Goal: Information Seeking & Learning: Compare options

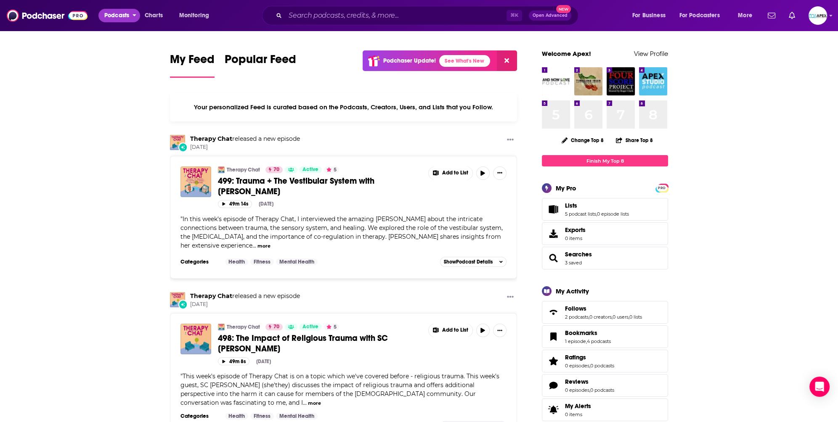
click at [115, 16] on span "Podcasts" at bounding box center [116, 16] width 25 height 12
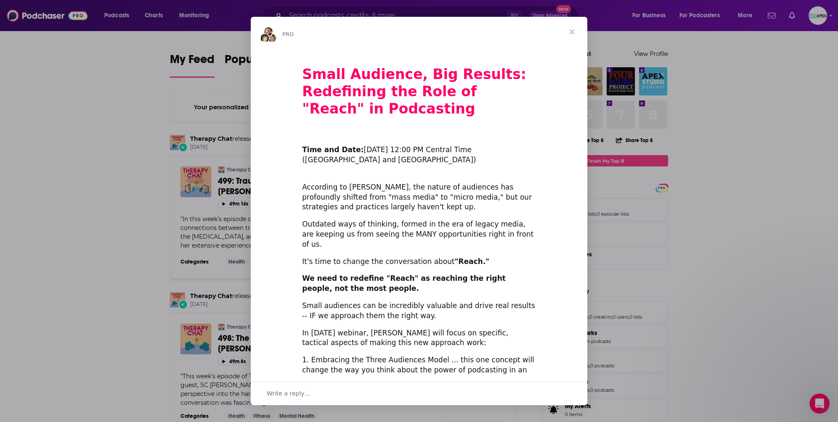
click at [575, 34] on span "Close" at bounding box center [572, 32] width 30 height 30
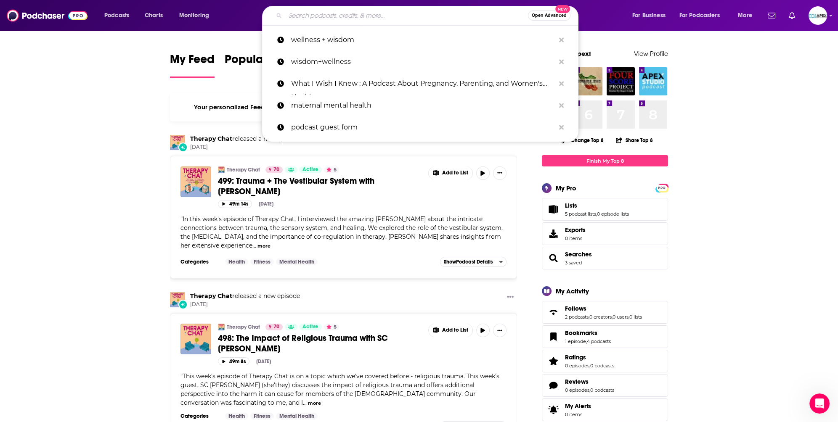
click at [326, 19] on input "Search podcasts, credits, & more..." at bounding box center [406, 15] width 243 height 13
click at [329, 44] on p "wellness + wisdom" at bounding box center [423, 40] width 264 height 22
type input "wellness + wisdom"
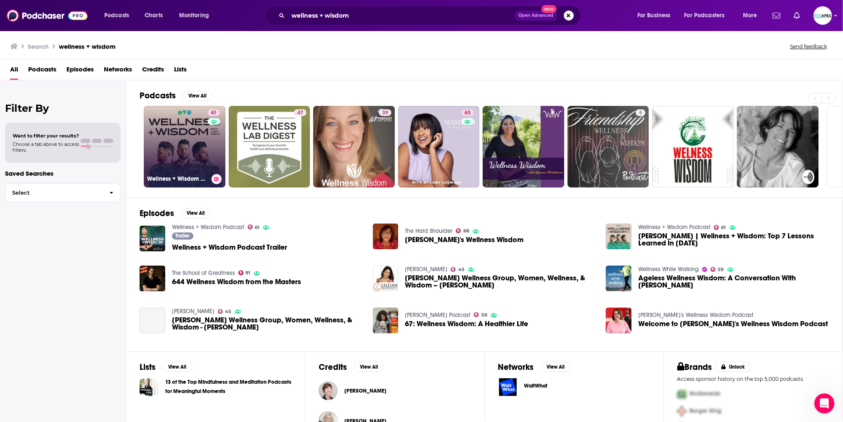
click at [186, 159] on link "61 Wellness + Wisdom Podcast" at bounding box center [185, 147] width 82 height 82
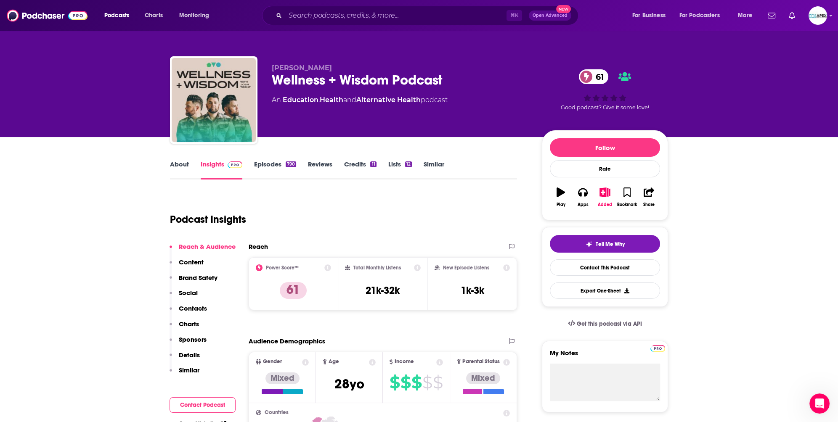
click at [424, 166] on link "Similar" at bounding box center [434, 169] width 21 height 19
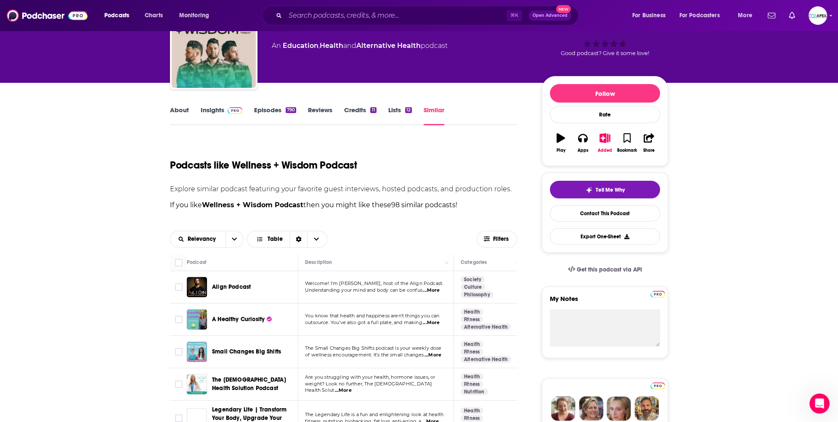
scroll to position [69, 0]
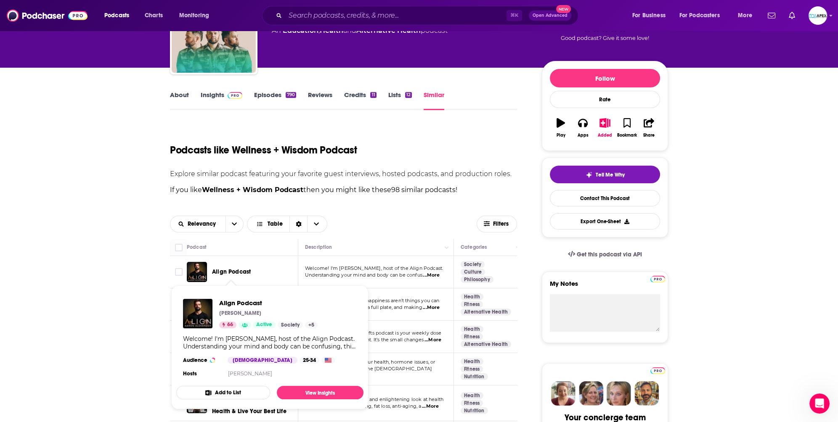
click at [243, 274] on span "Align Podcast" at bounding box center [231, 271] width 39 height 7
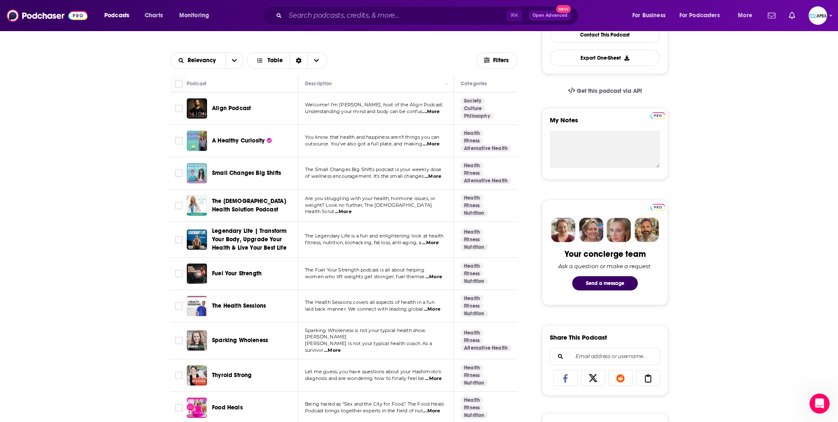
scroll to position [233, 0]
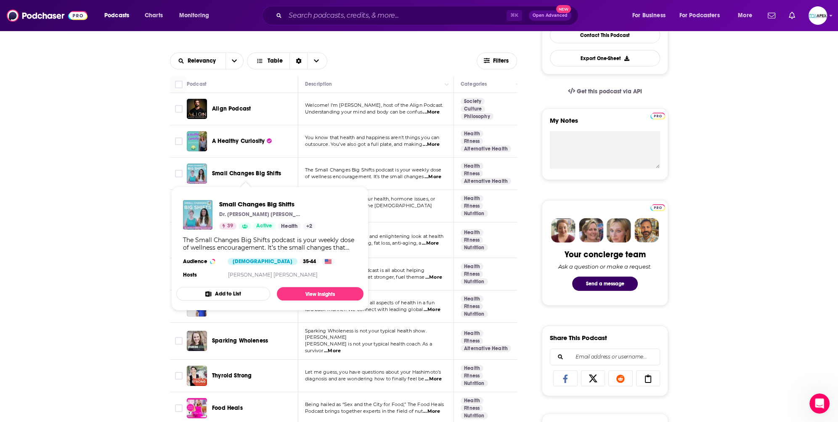
click at [254, 174] on span "Small Changes Big Shifts" at bounding box center [246, 173] width 69 height 7
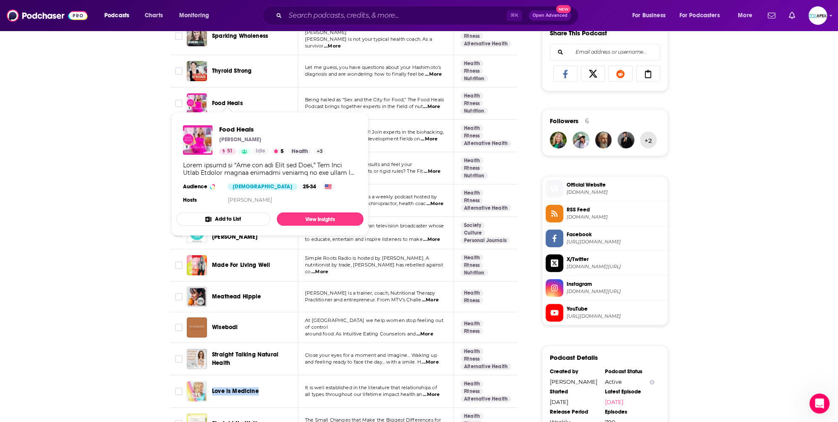
scroll to position [459, 0]
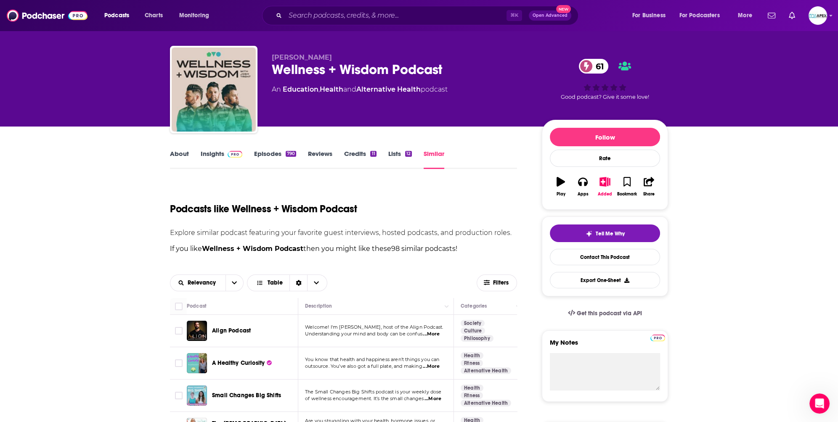
scroll to position [11, 0]
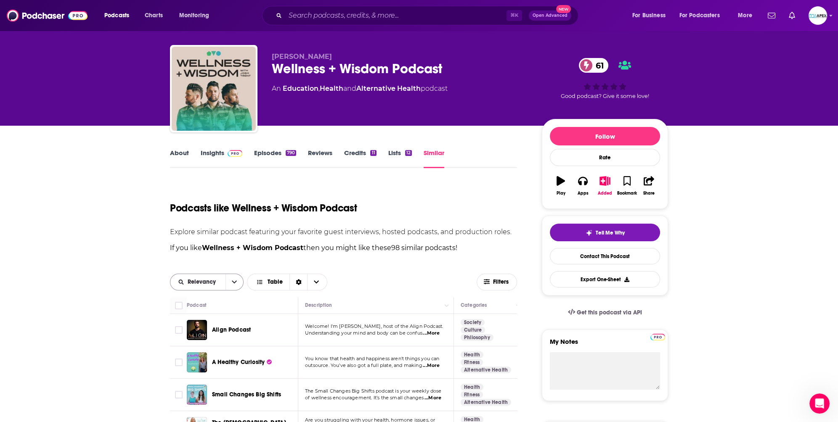
click at [232, 283] on icon "open menu" at bounding box center [234, 282] width 5 height 6
click at [320, 281] on span "Choose View" at bounding box center [316, 282] width 18 height 16
click at [293, 284] on div "Sort Direction" at bounding box center [298, 282] width 18 height 16
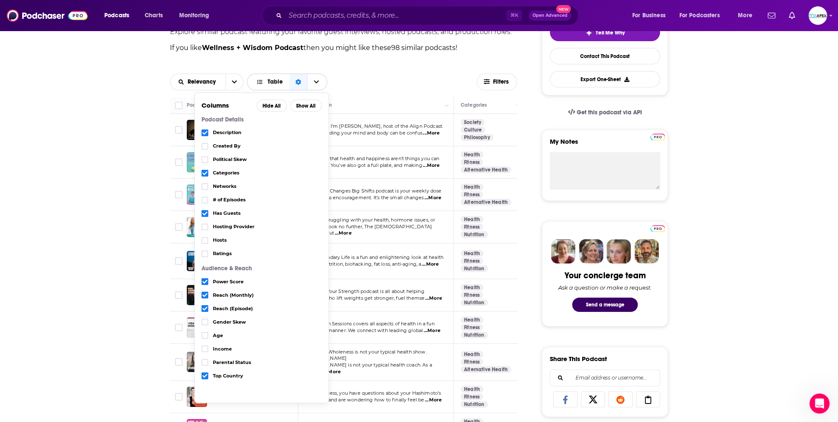
scroll to position [212, 0]
click at [269, 86] on span "Table" at bounding box center [269, 81] width 40 height 14
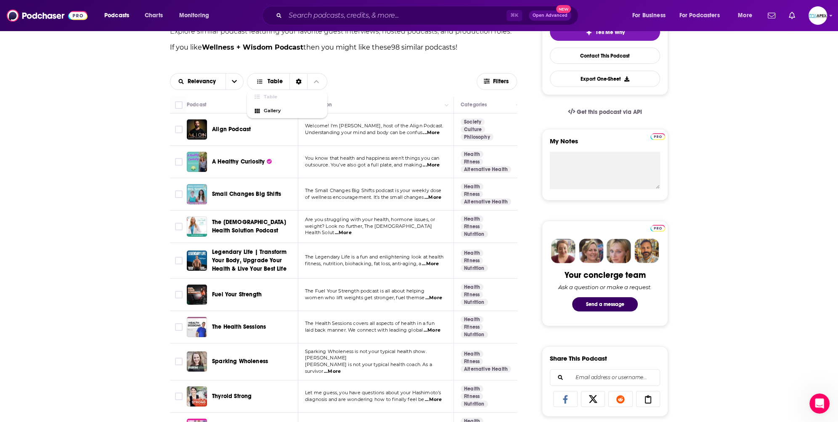
click at [401, 72] on div "Relevancy Table Table Gallery Filters" at bounding box center [343, 81] width 347 height 30
click at [301, 80] on div "Sort Direction" at bounding box center [298, 82] width 18 height 16
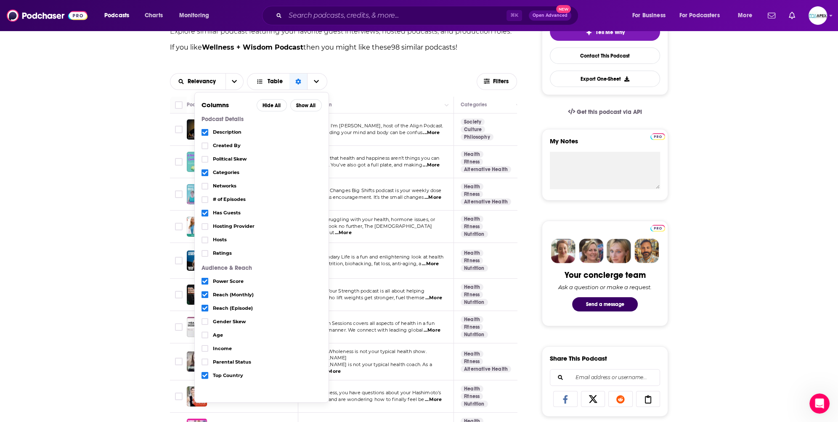
click at [415, 81] on div "Relevancy Table Columns Hide All Show All Podcast Details Description Created B…" at bounding box center [323, 81] width 307 height 17
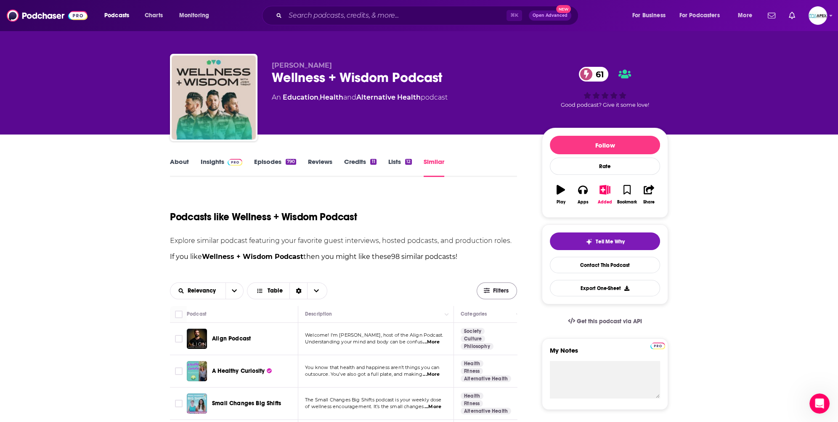
scroll to position [3, 0]
click at [486, 290] on icon "button" at bounding box center [487, 290] width 6 height 5
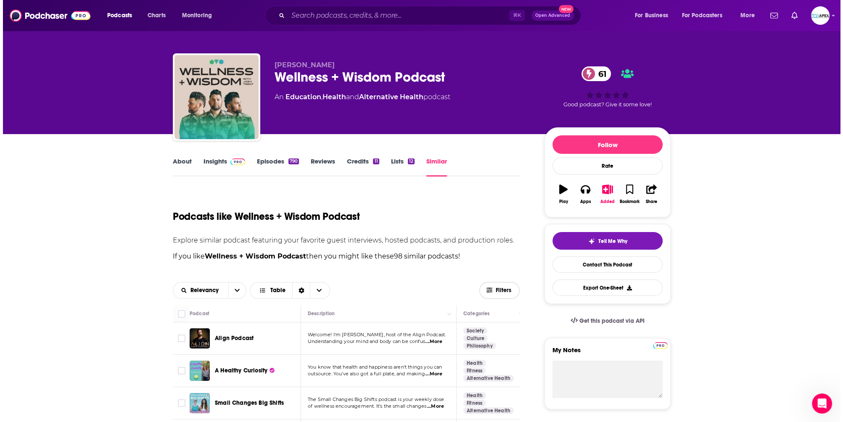
scroll to position [0, 0]
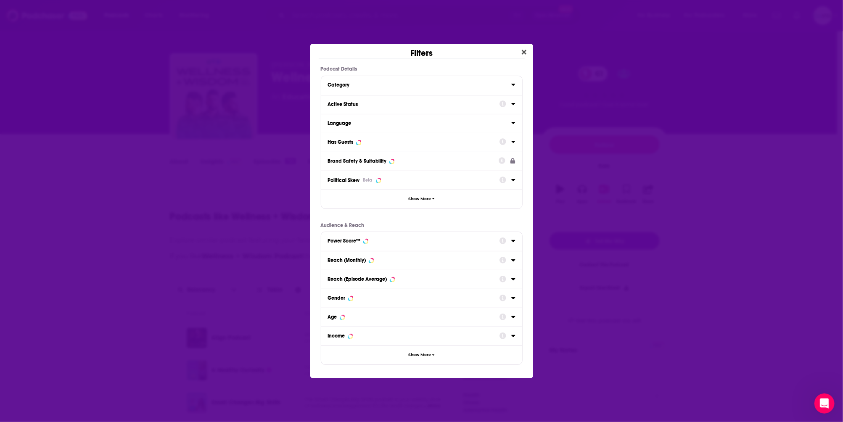
click at [358, 84] on div "Category" at bounding box center [417, 85] width 178 height 6
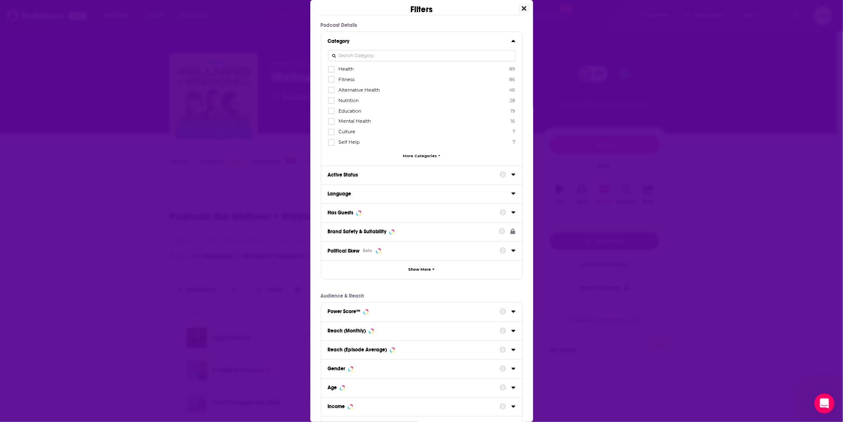
click at [522, 9] on icon "Close" at bounding box center [524, 8] width 5 height 5
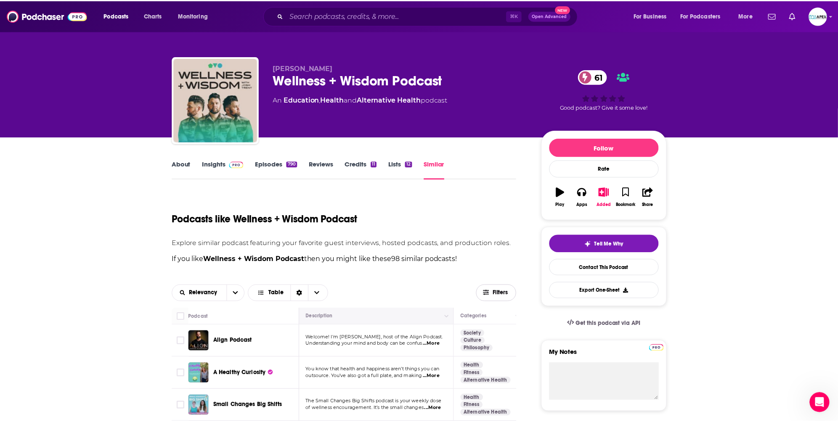
scroll to position [3, 0]
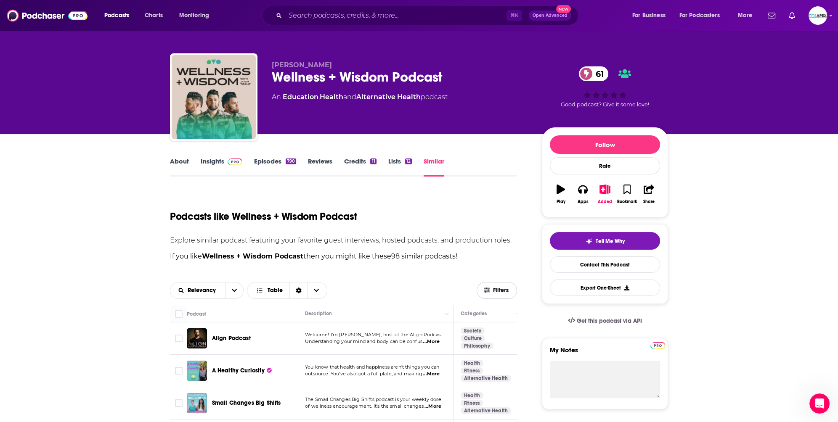
click at [494, 294] on button "Filters" at bounding box center [497, 290] width 40 height 17
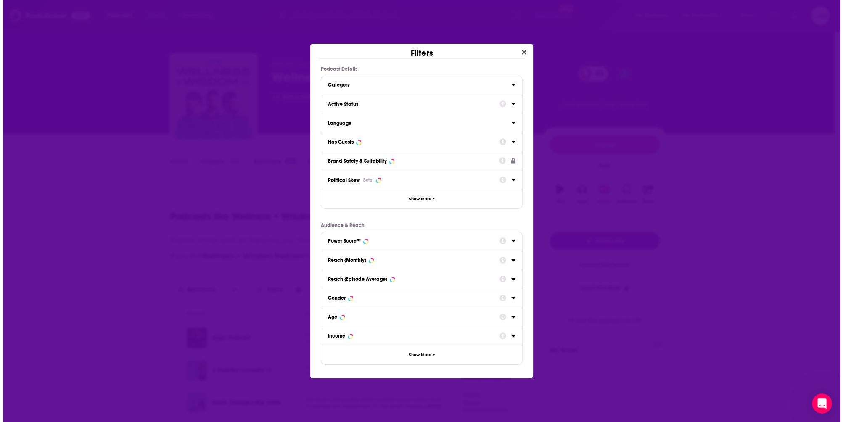
scroll to position [0, 0]
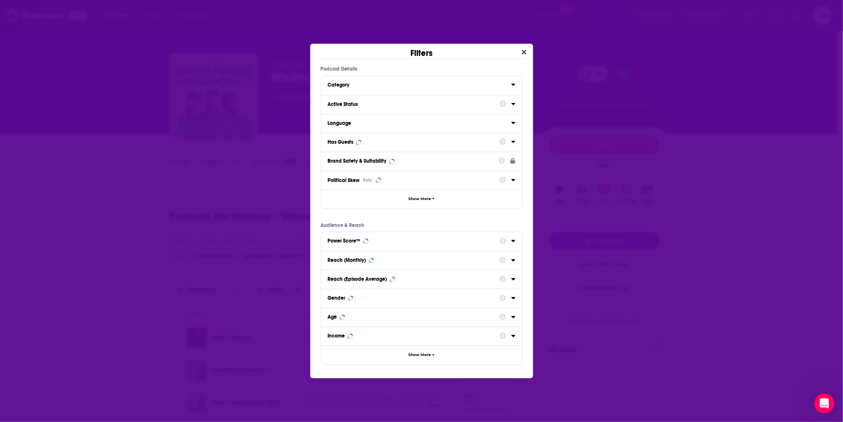
click at [346, 105] on div "Active Status" at bounding box center [411, 104] width 166 height 6
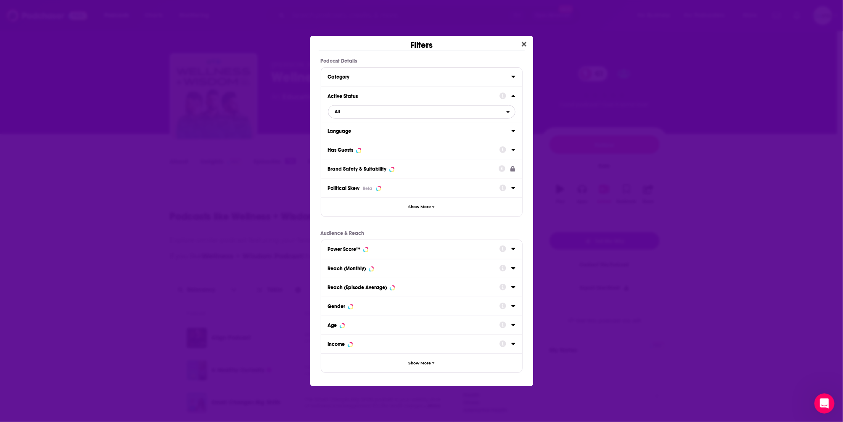
click at [339, 113] on span "All" at bounding box center [337, 111] width 5 height 5
click at [343, 140] on span "Active" at bounding box center [378, 139] width 92 height 5
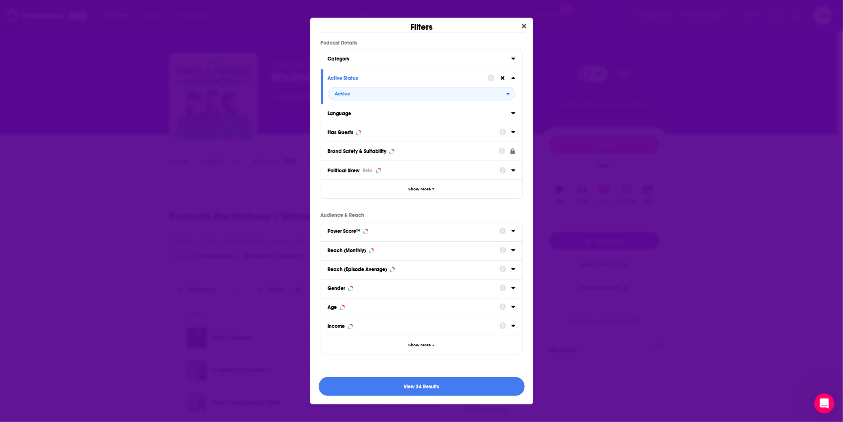
click at [427, 390] on button "View 34 Results" at bounding box center [422, 386] width 206 height 19
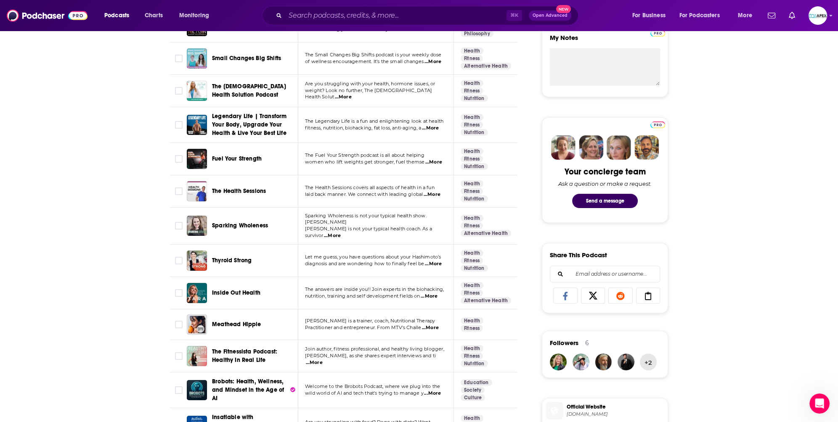
scroll to position [316, 0]
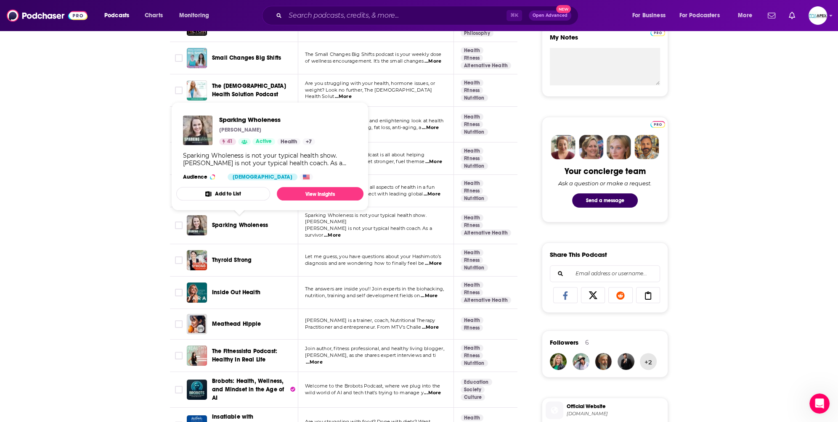
click at [235, 223] on span "Sparking Wholeness" at bounding box center [240, 225] width 56 height 7
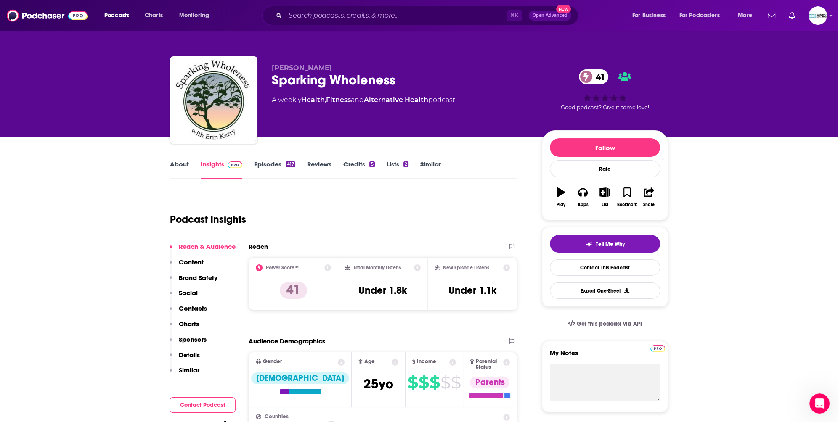
click at [171, 168] on link "About" at bounding box center [179, 169] width 19 height 19
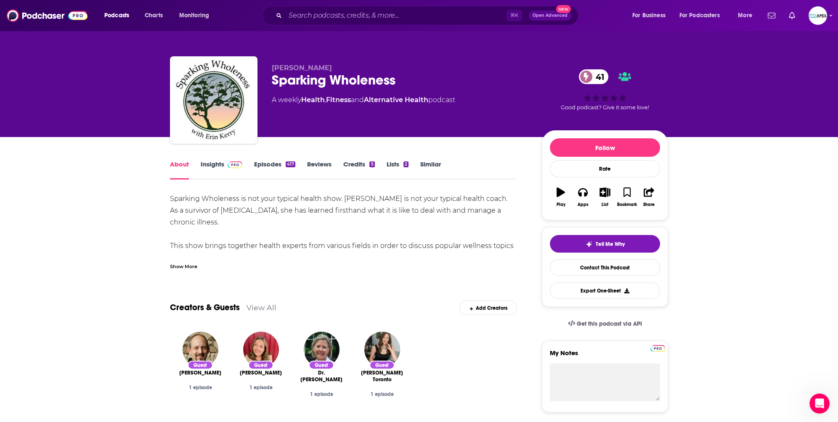
click at [182, 266] on div "Show More" at bounding box center [183, 266] width 27 height 8
